Goal: Task Accomplishment & Management: Manage account settings

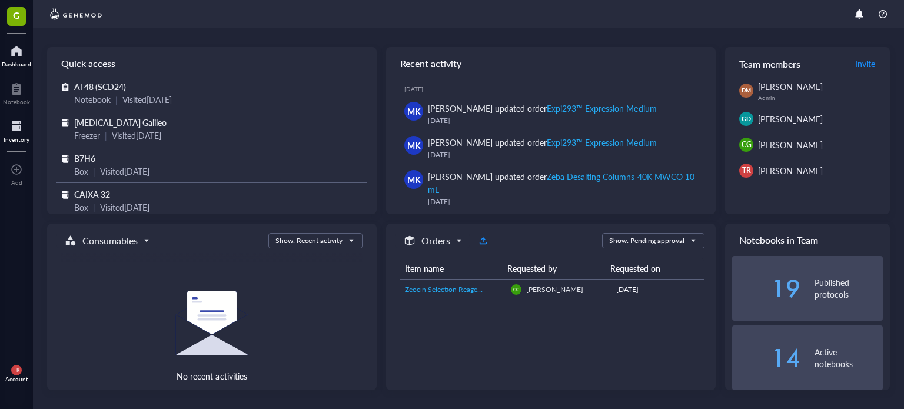
click at [24, 121] on div at bounding box center [17, 126] width 26 height 19
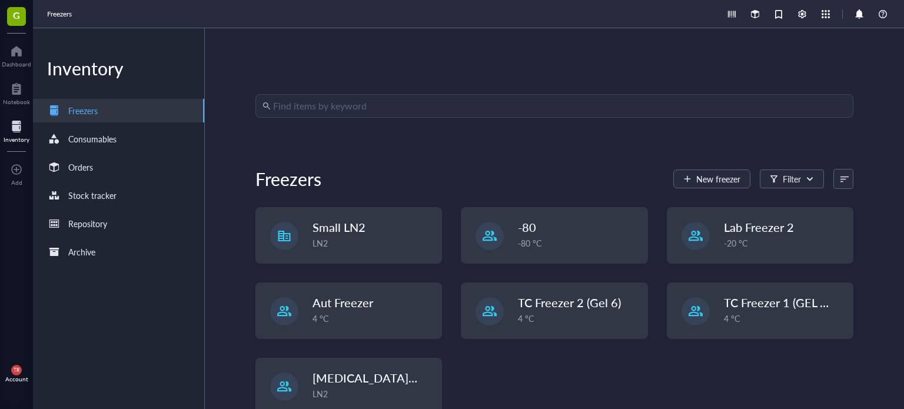
click at [344, 110] on input "search" at bounding box center [559, 106] width 573 height 22
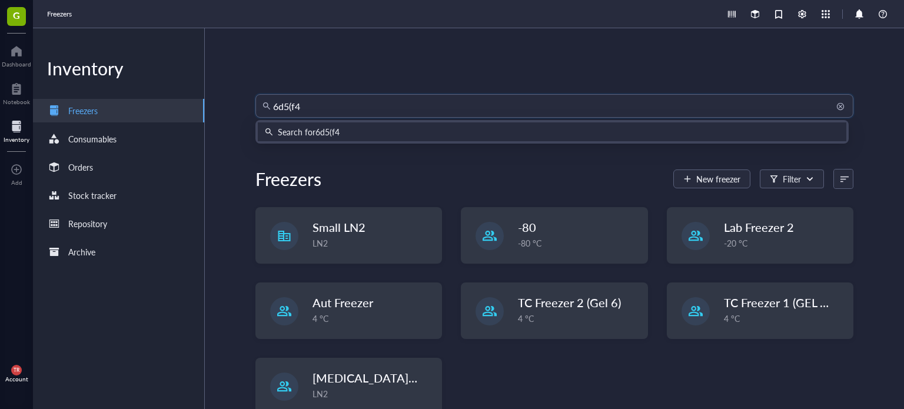
type input "6d5(f4)"
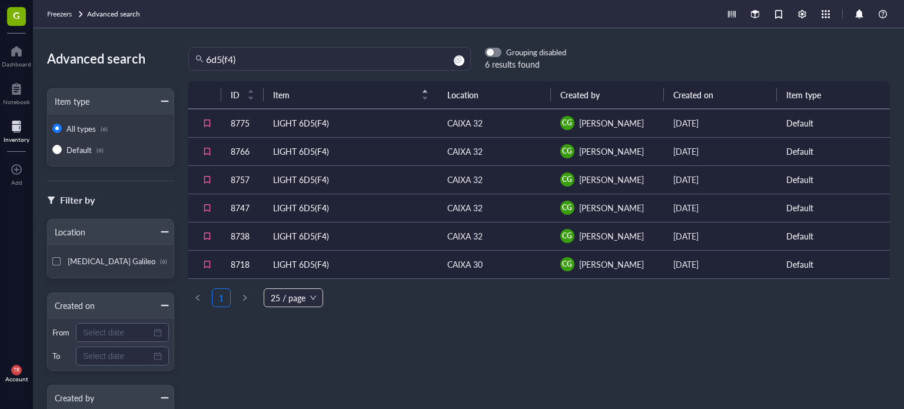
click at [300, 266] on td "LIGHT 6D5(F4)" at bounding box center [351, 264] width 174 height 28
click at [337, 242] on td "LIGHT 6D5(F4)" at bounding box center [351, 236] width 174 height 28
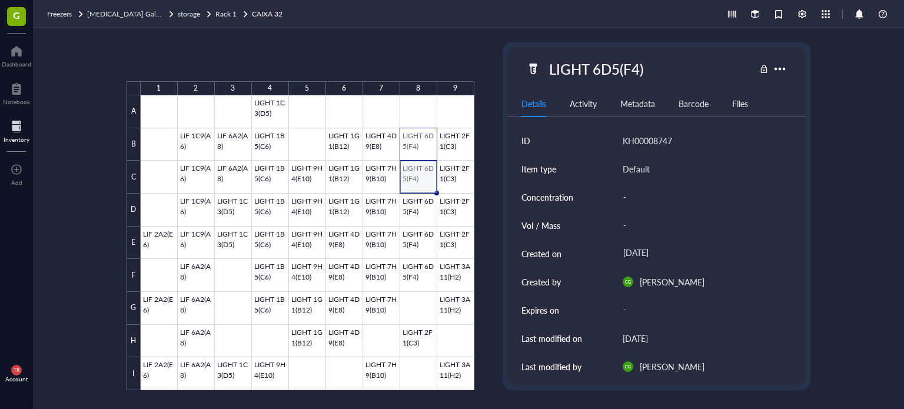
drag, startPoint x: 415, startPoint y: 175, endPoint x: 415, endPoint y: 131, distance: 43.5
click at [415, 131] on div at bounding box center [308, 242] width 334 height 295
click at [371, 59] on span "Archive selected" at bounding box center [396, 61] width 72 height 9
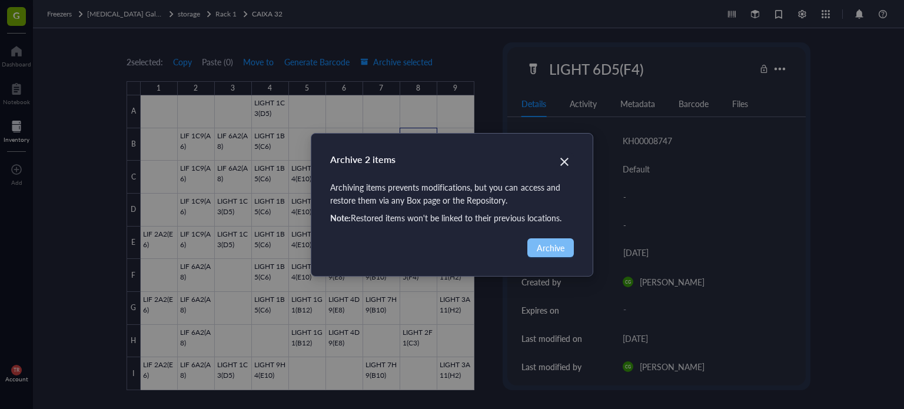
click at [557, 239] on button "Archive" at bounding box center [550, 247] width 46 height 19
click at [557, 249] on span "Archive" at bounding box center [551, 247] width 28 height 13
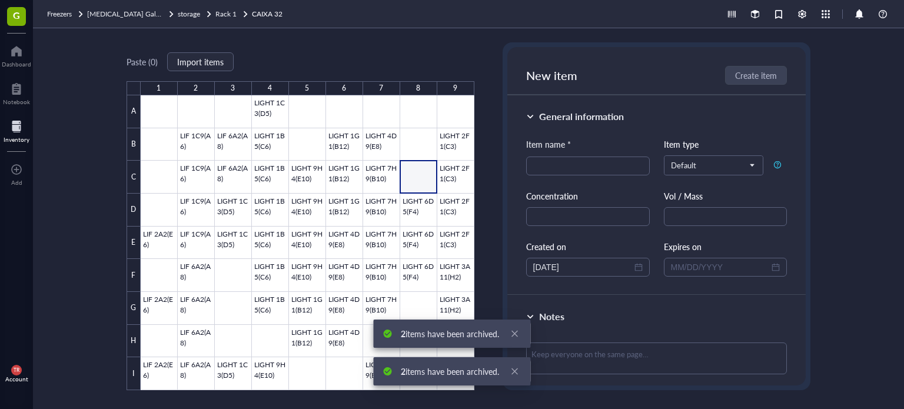
click at [65, 135] on div "Paste ( 0 ) Import items 1 2 3 4 5 6 7 8 9 A B C D E F G H I LIGHT 1C3(D5) LIF …" at bounding box center [468, 218] width 871 height 381
